Goal: Navigation & Orientation: Find specific page/section

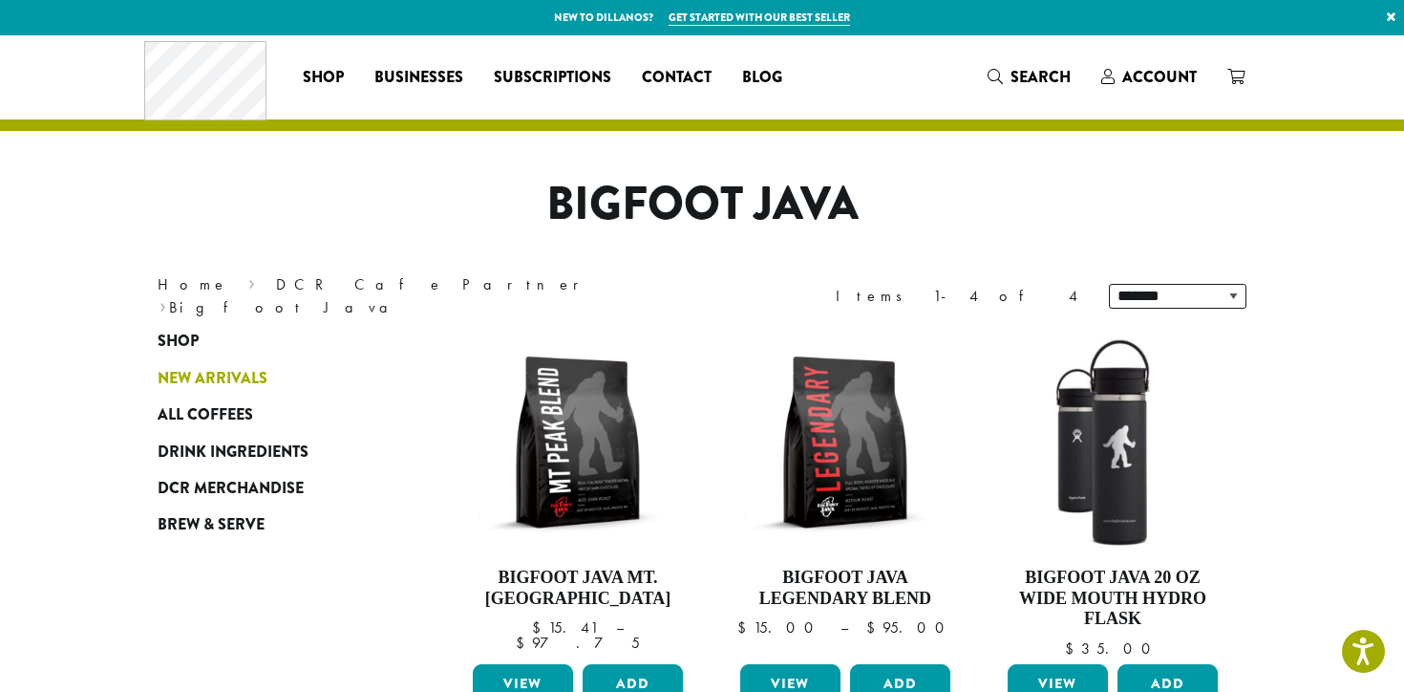
click at [204, 377] on span "New Arrivals" at bounding box center [213, 379] width 110 height 24
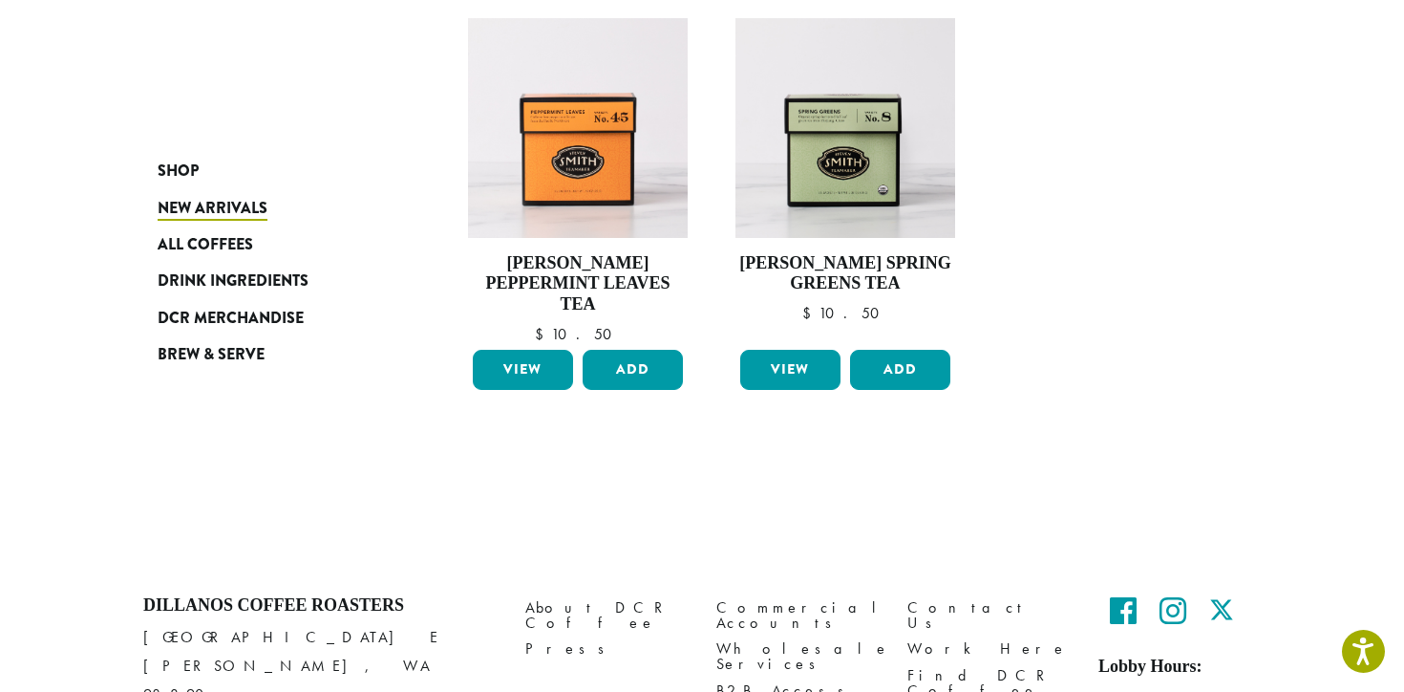
scroll to position [1653, 0]
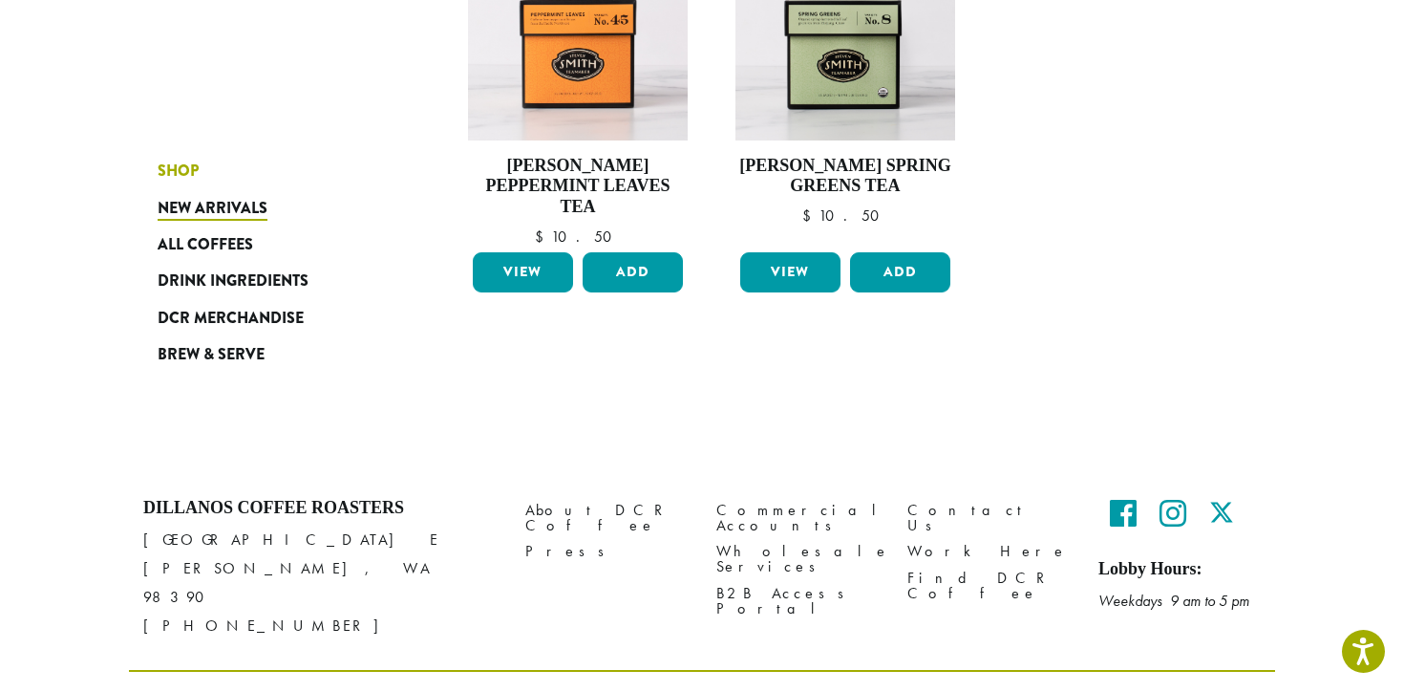
click at [181, 166] on span "Shop" at bounding box center [178, 172] width 41 height 24
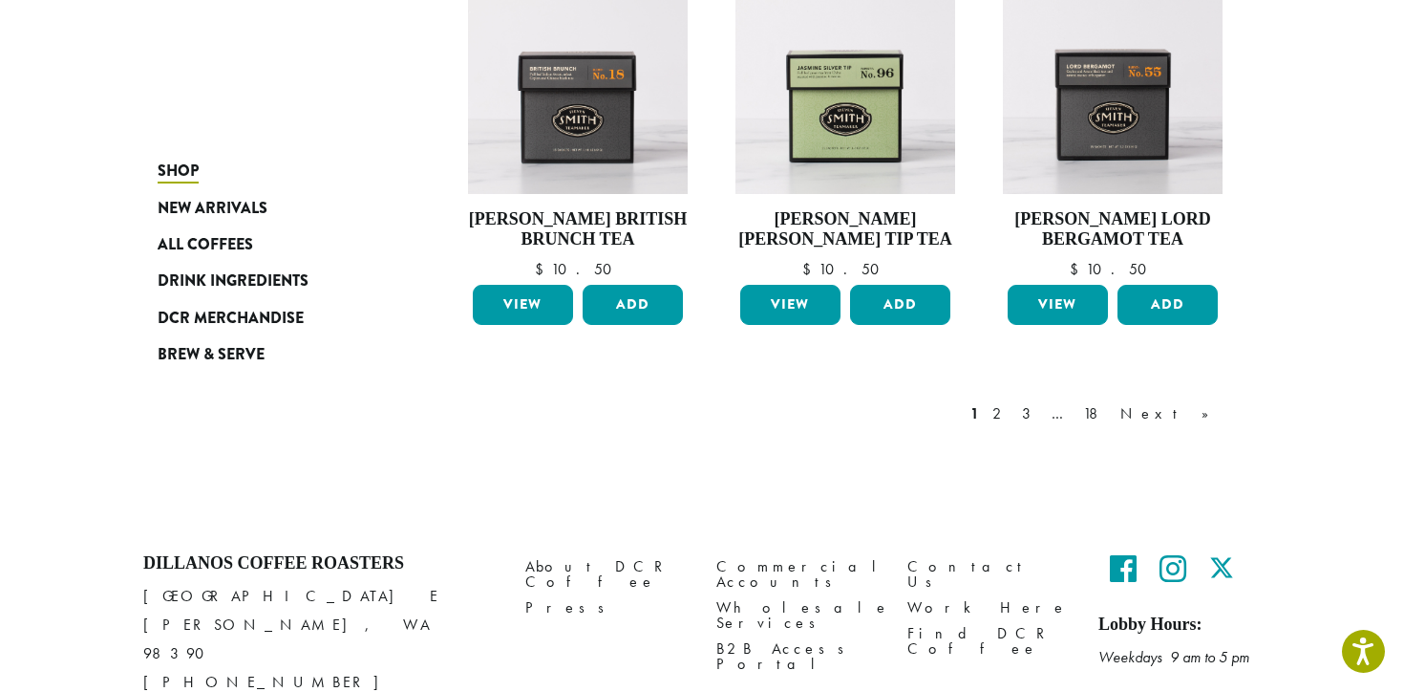
scroll to position [1582, 0]
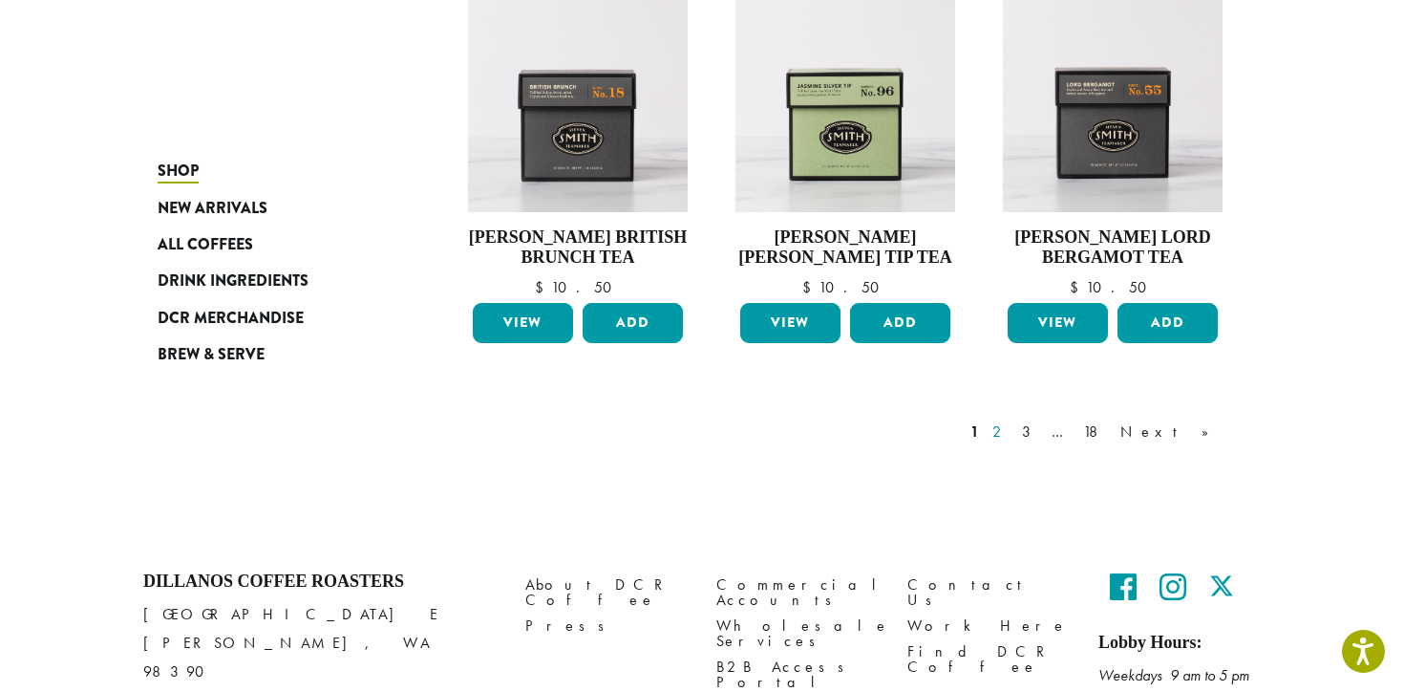
click at [1012, 431] on link "2" at bounding box center [1001, 431] width 24 height 23
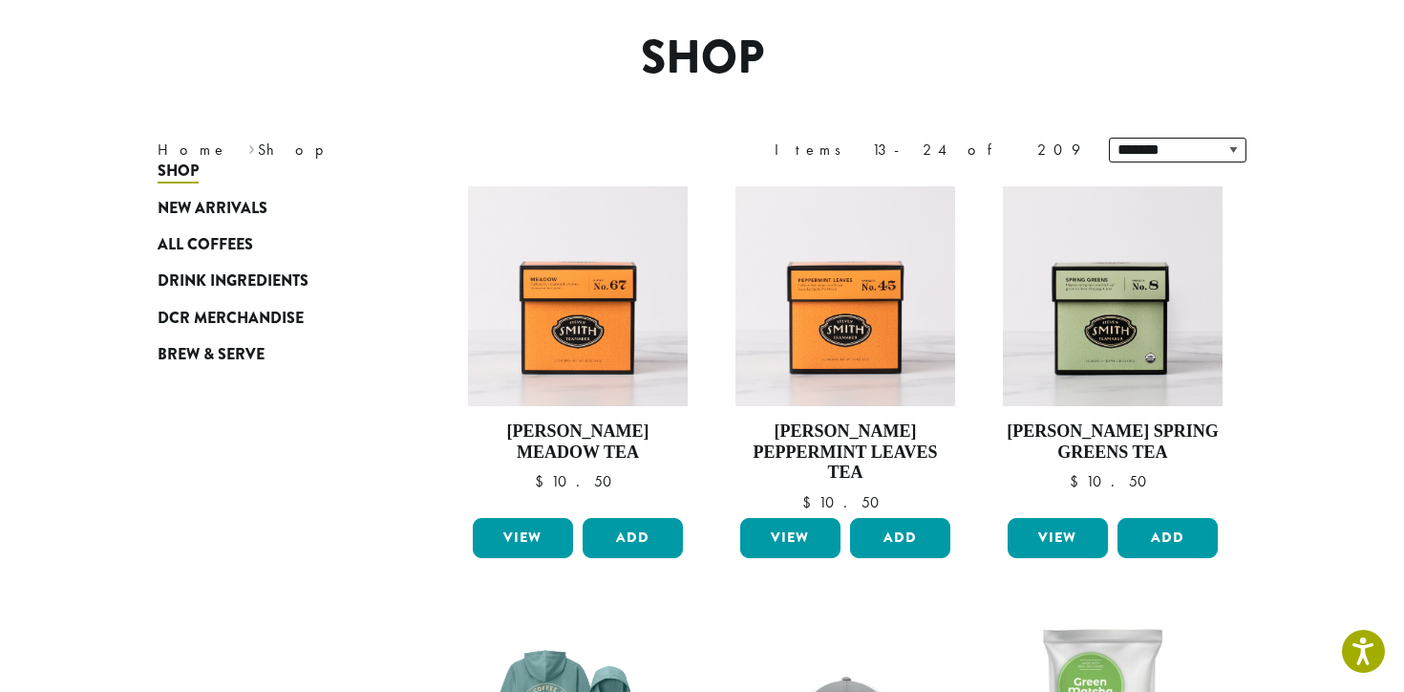
scroll to position [117, 0]
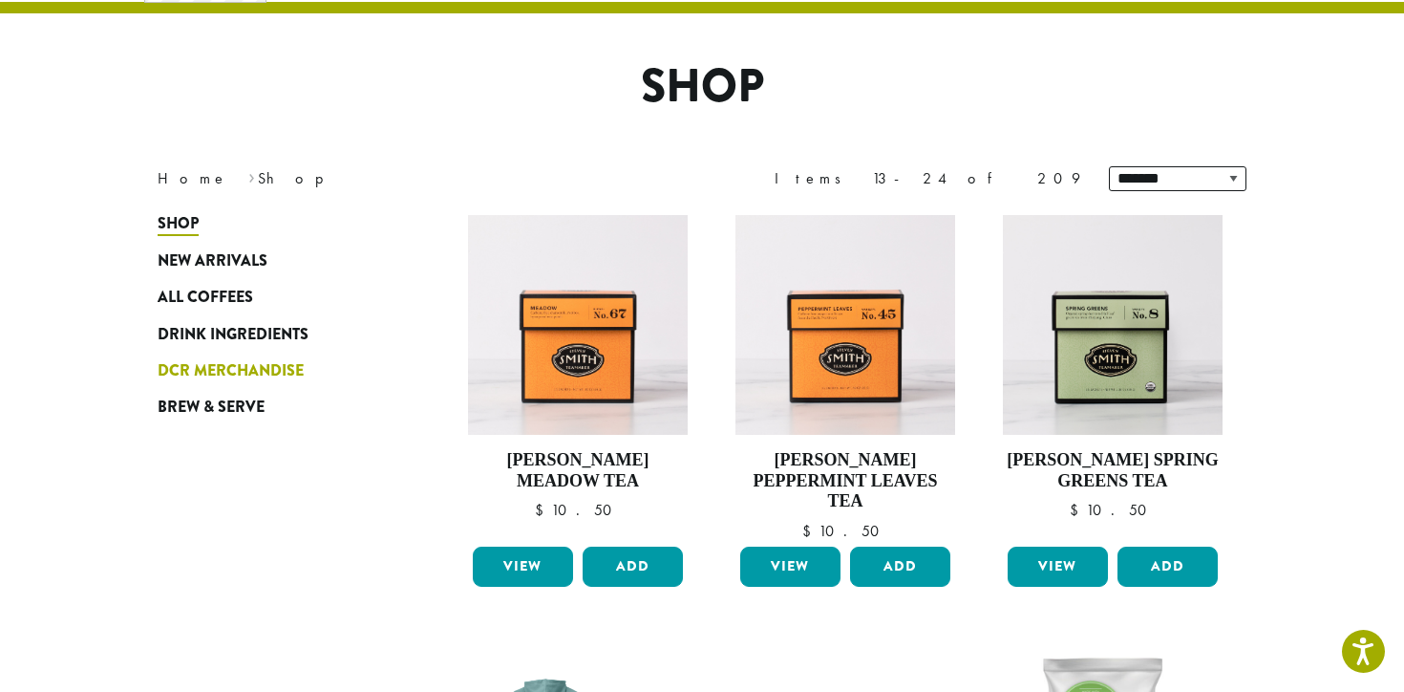
click at [233, 368] on span "DCR Merchandise" at bounding box center [231, 371] width 146 height 24
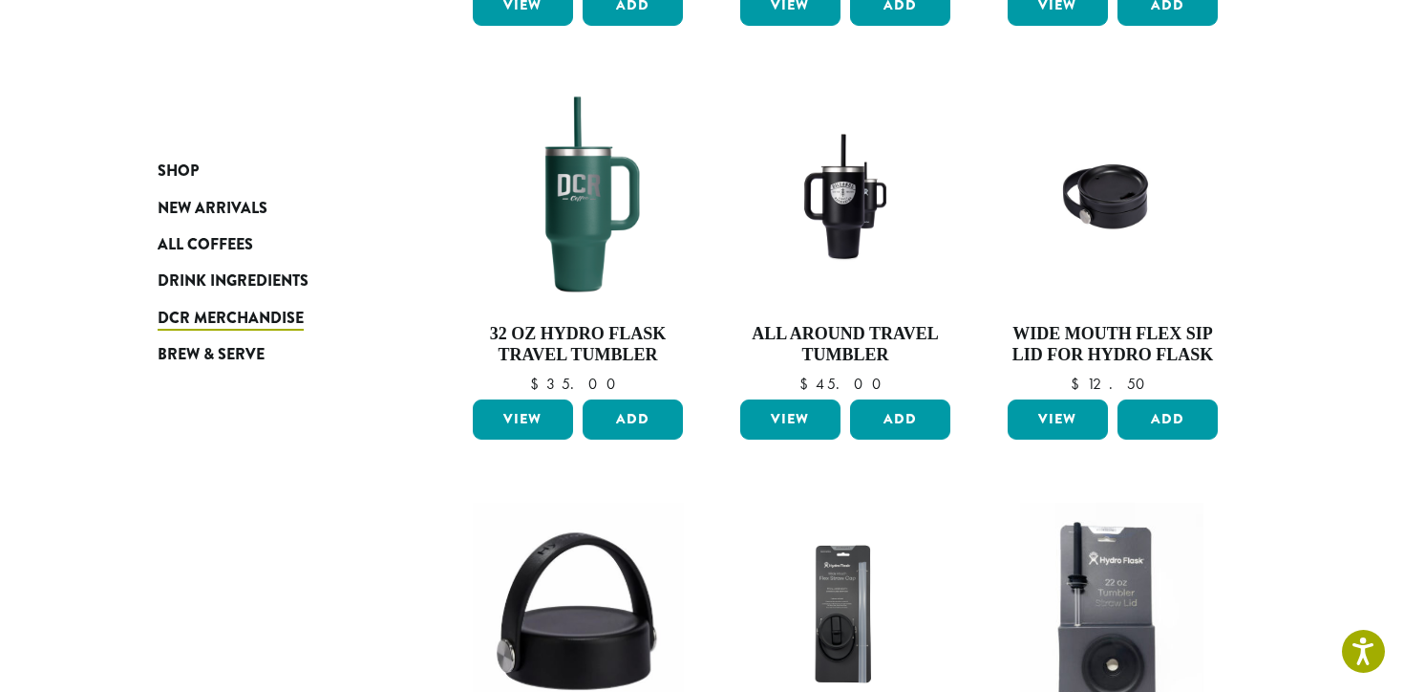
scroll to position [1199, 0]
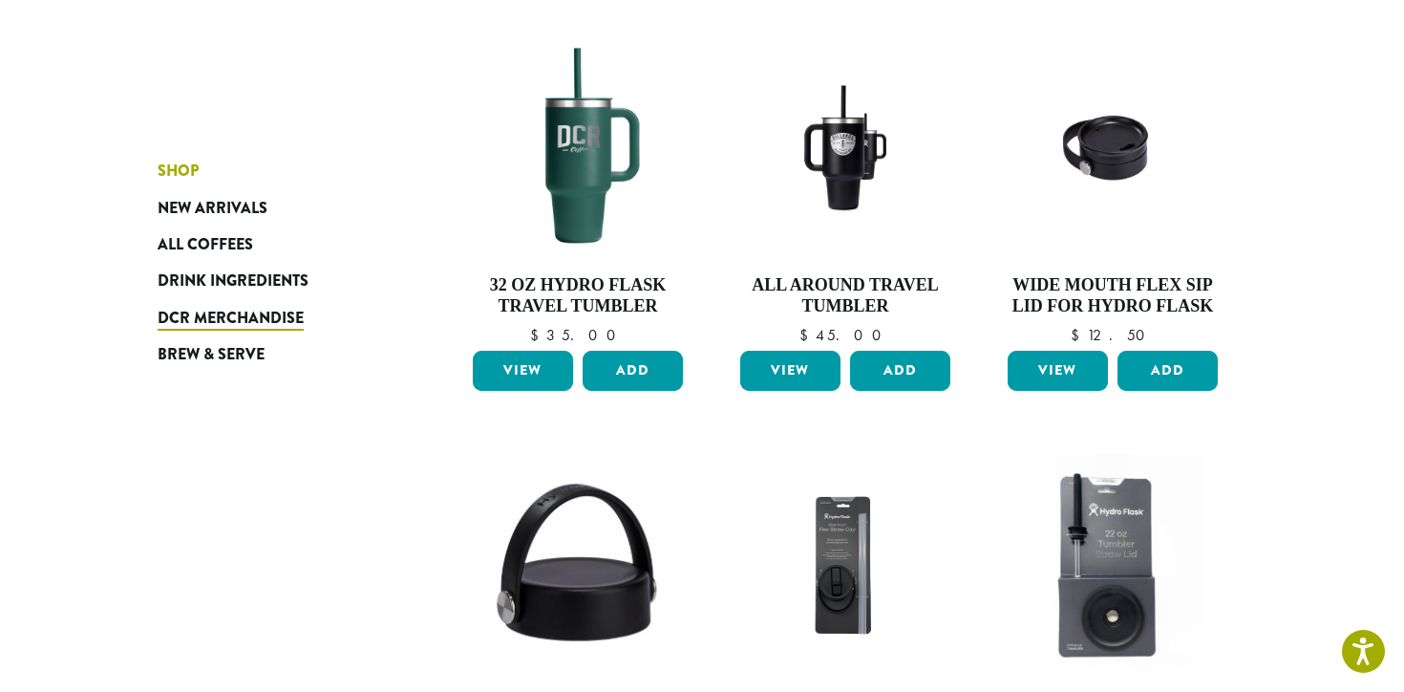
click at [178, 180] on span "Shop" at bounding box center [178, 172] width 41 height 24
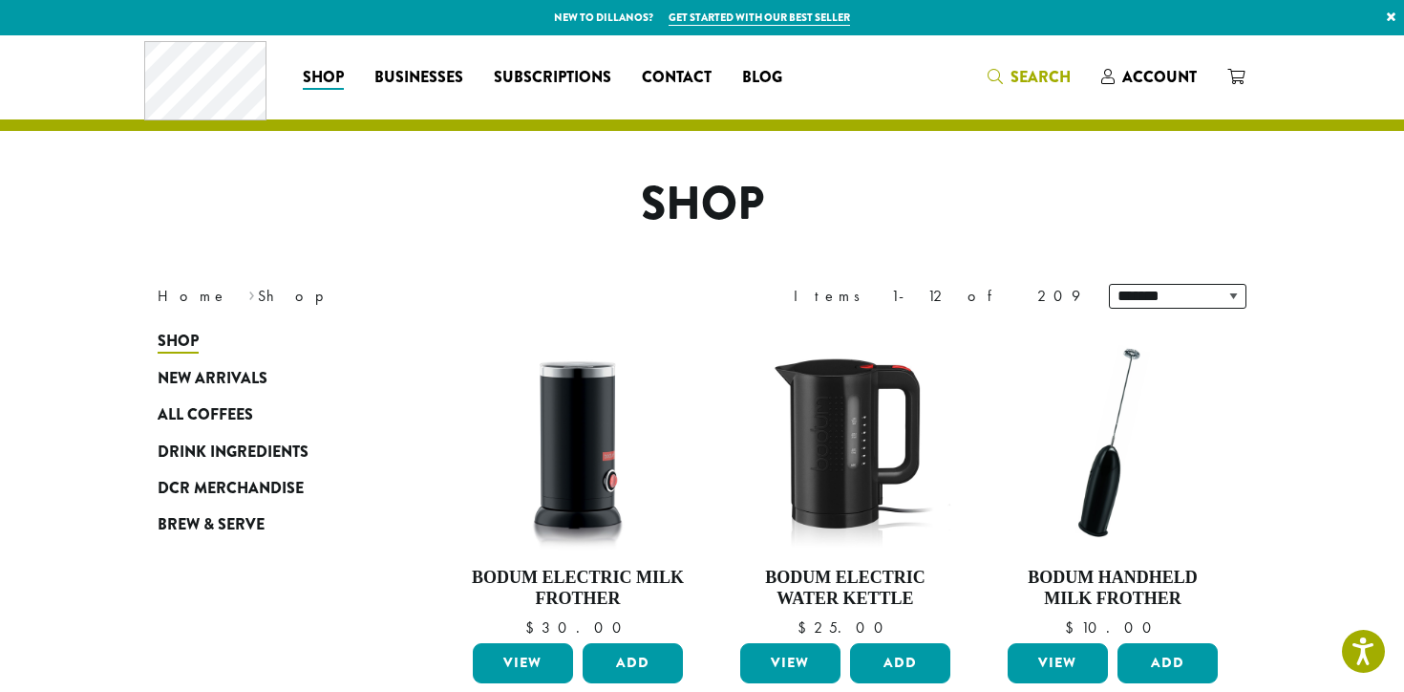
click at [1028, 84] on span "Search" at bounding box center [1041, 77] width 60 height 22
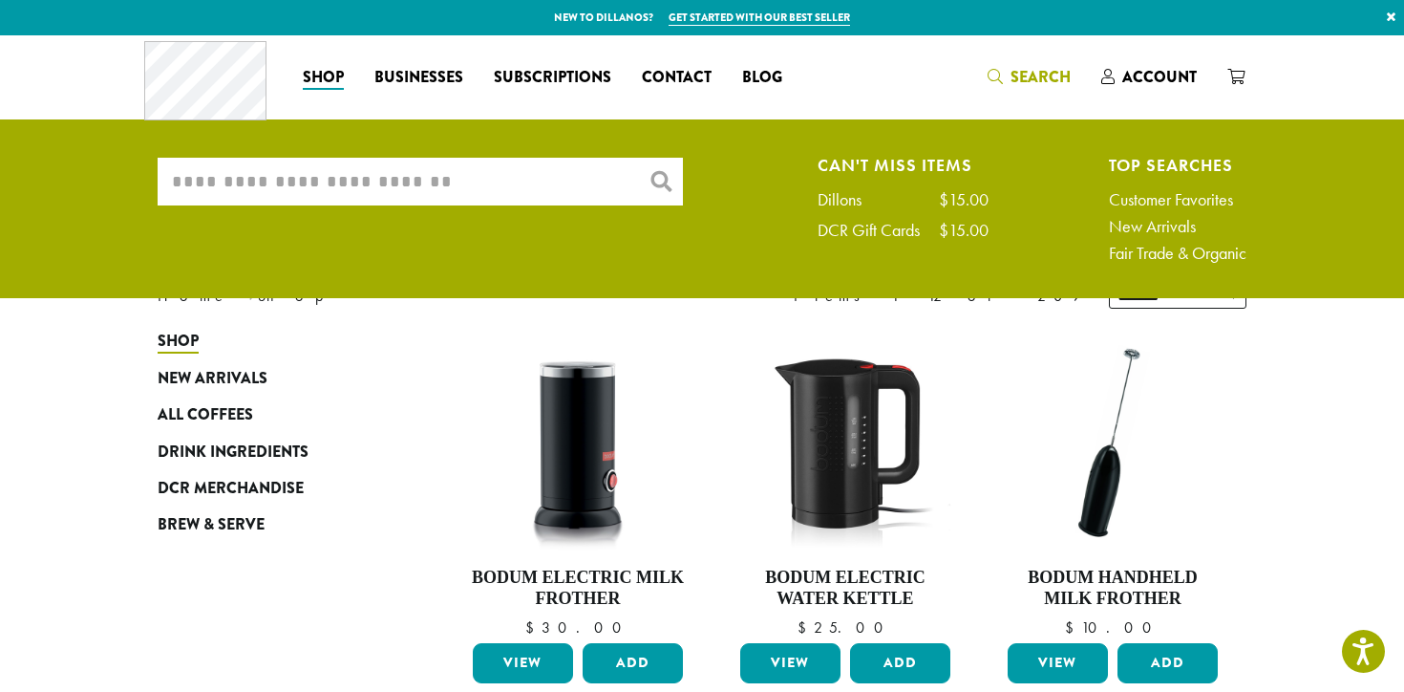
click at [518, 188] on input "What are you searching for?" at bounding box center [420, 182] width 525 height 48
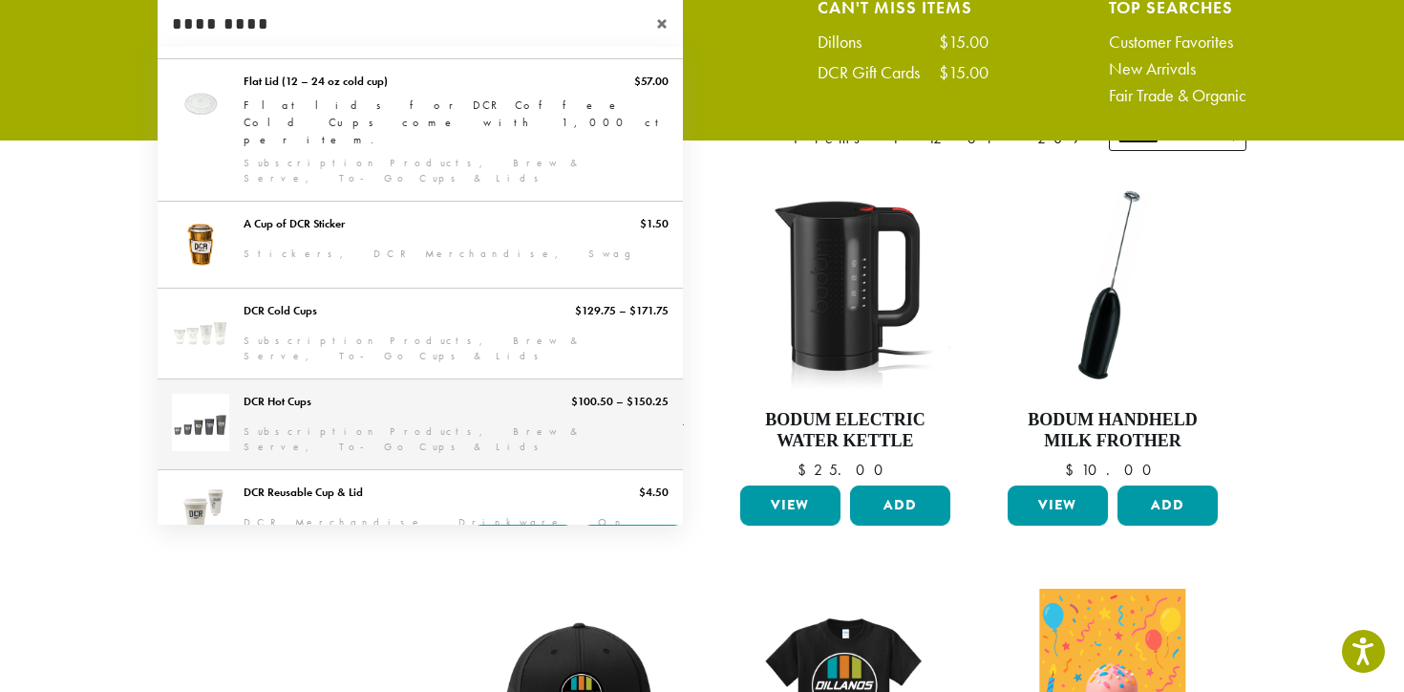
scroll to position [154, 0]
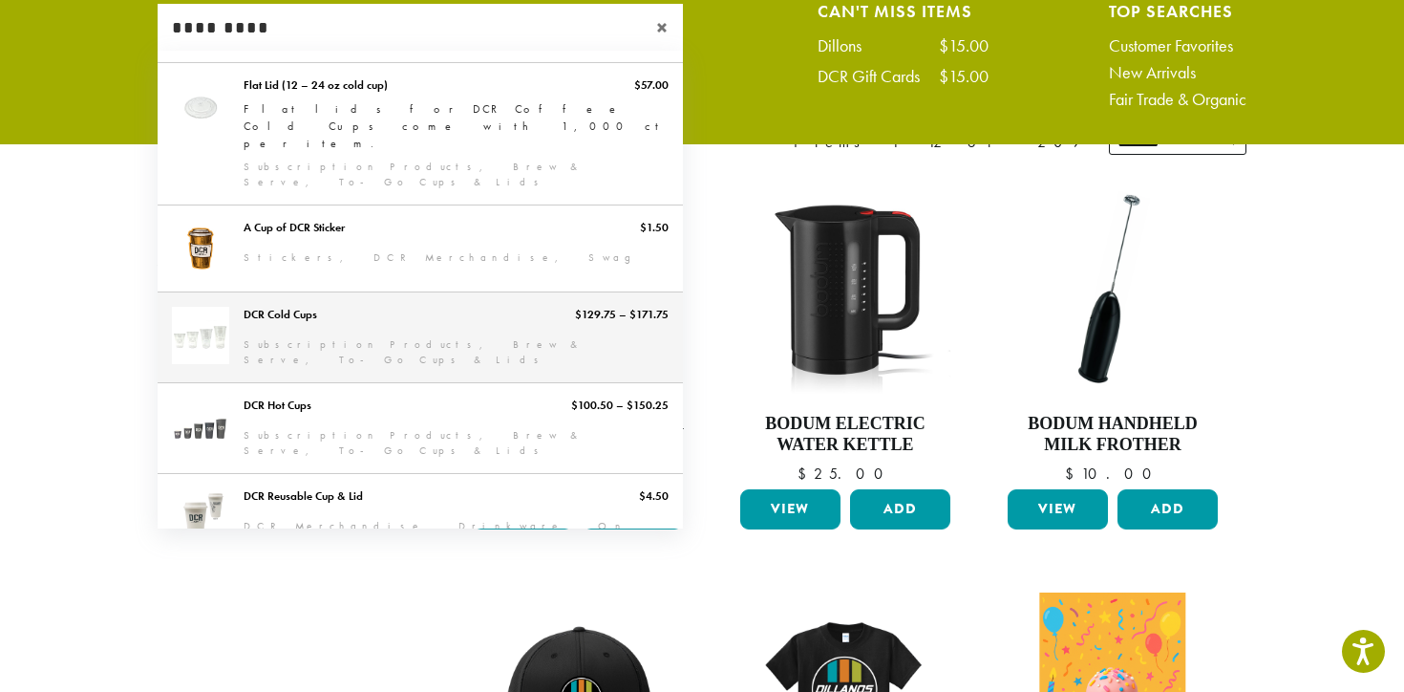
type input "*********"
click at [338, 292] on link "DCR Cold Cups" at bounding box center [420, 337] width 525 height 90
